Goal: Task Accomplishment & Management: Manage account settings

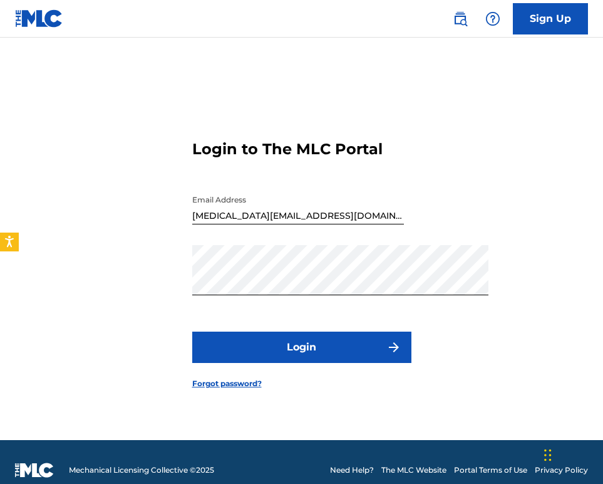
click at [310, 363] on button "Login" at bounding box center [301, 346] width 219 height 31
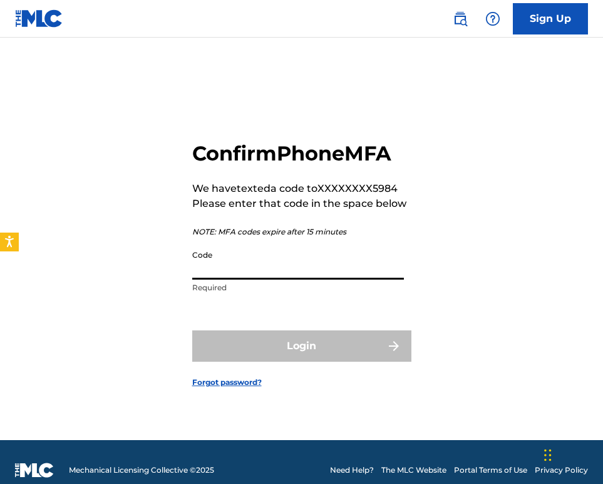
click at [192, 279] on input "Code" at bounding box center [298, 262] width 212 height 36
type input "523052"
click at [301, 361] on button "Login" at bounding box center [301, 345] width 219 height 31
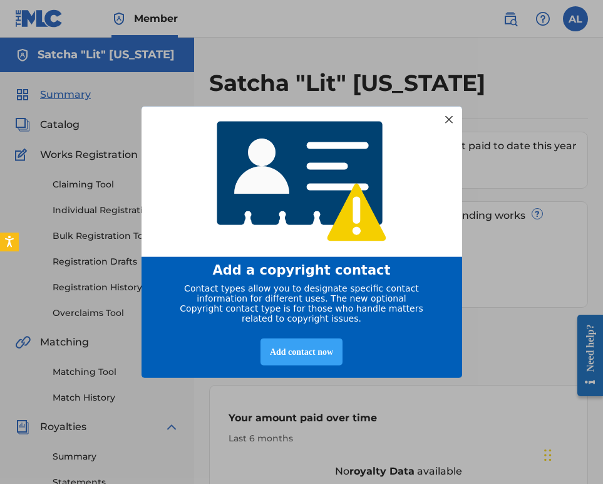
click at [274, 356] on div "Add contact now" at bounding box center [302, 351] width 82 height 27
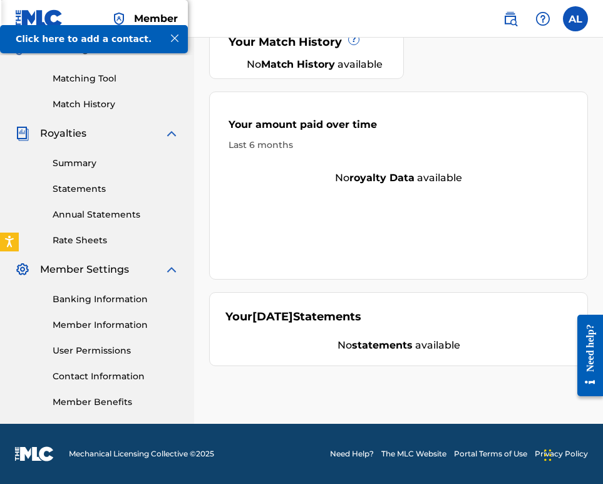
scroll to position [479, 0]
click at [116, 292] on link "Banking Information" at bounding box center [116, 298] width 127 height 13
